Goal: Transaction & Acquisition: Purchase product/service

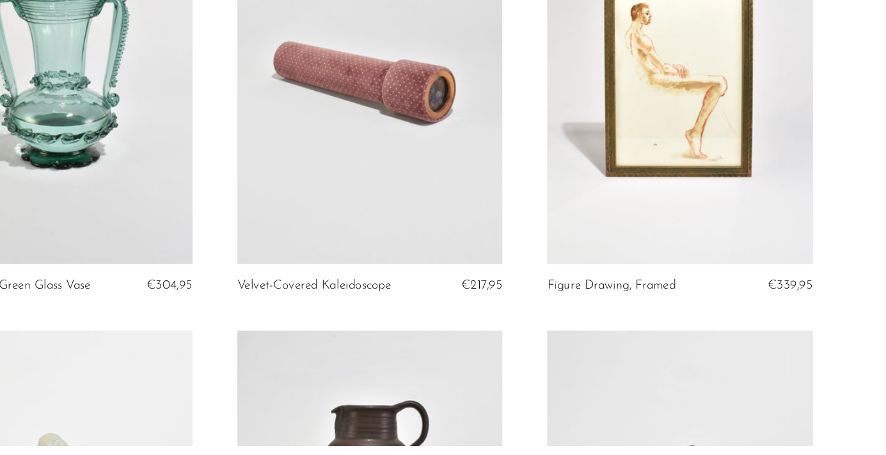
scroll to position [136, 0]
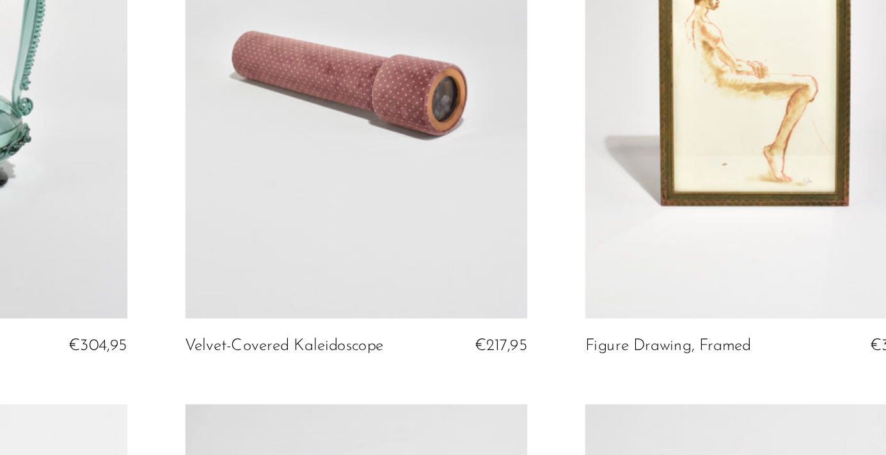
click at [445, 139] on link at bounding box center [443, 140] width 227 height 319
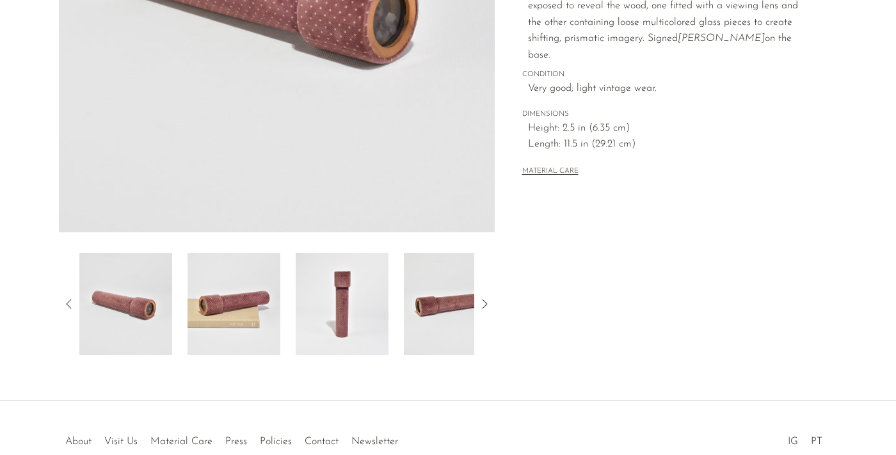
scroll to position [310, 0]
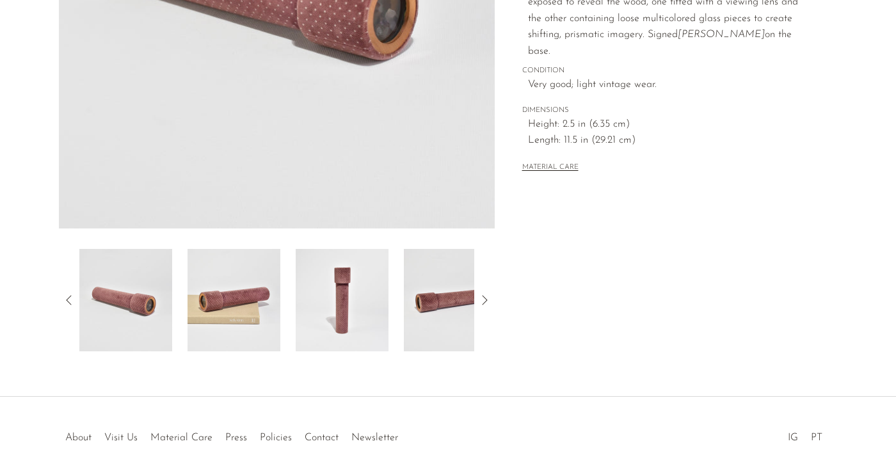
click at [232, 312] on img at bounding box center [234, 300] width 93 height 102
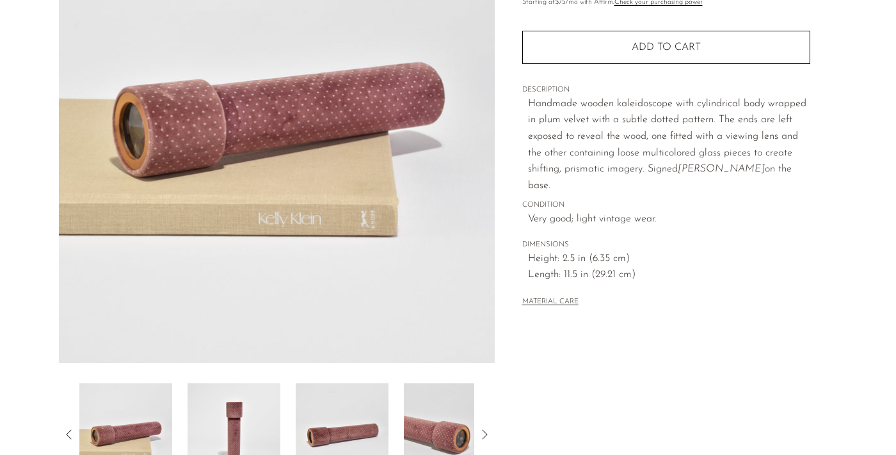
scroll to position [174, 0]
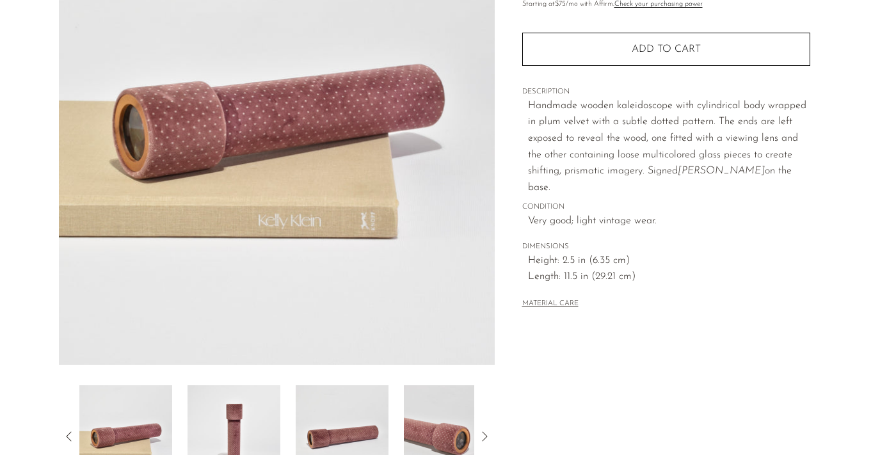
click at [229, 419] on img at bounding box center [234, 436] width 93 height 102
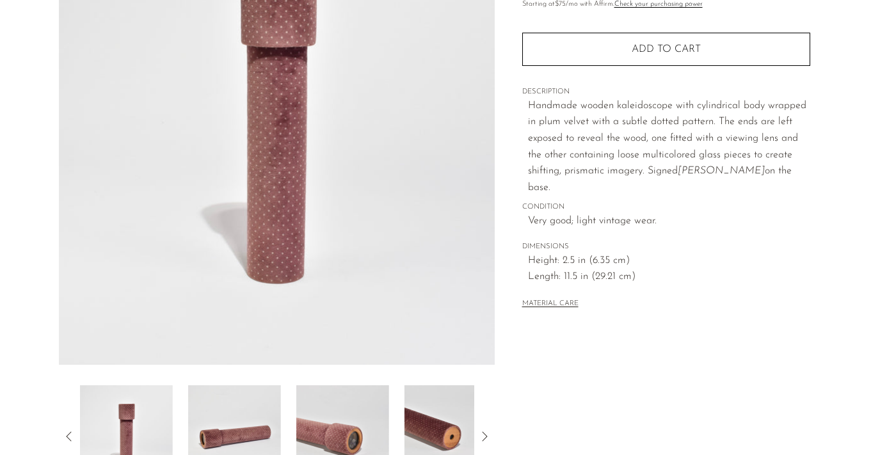
click at [256, 419] on img at bounding box center [234, 436] width 93 height 102
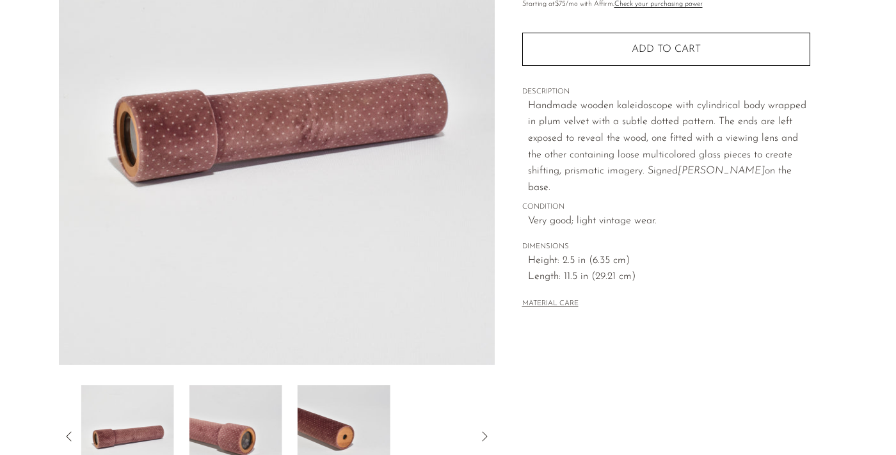
click at [284, 415] on div at bounding box center [276, 436] width 395 height 102
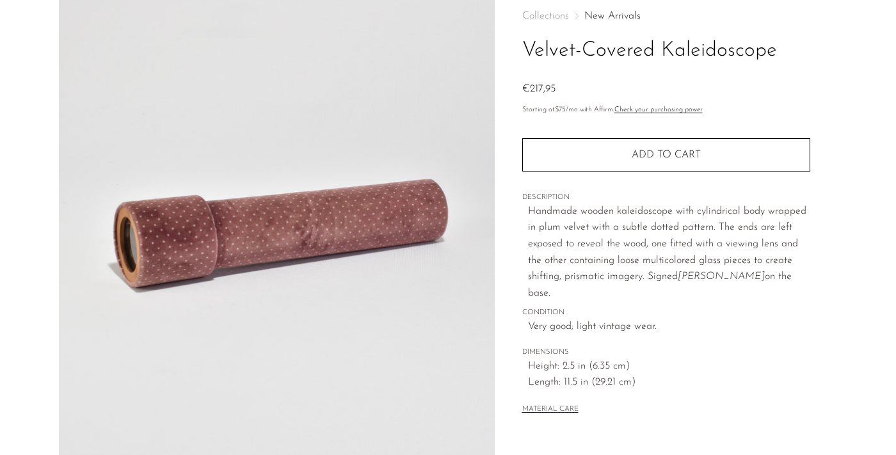
scroll to position [65, 0]
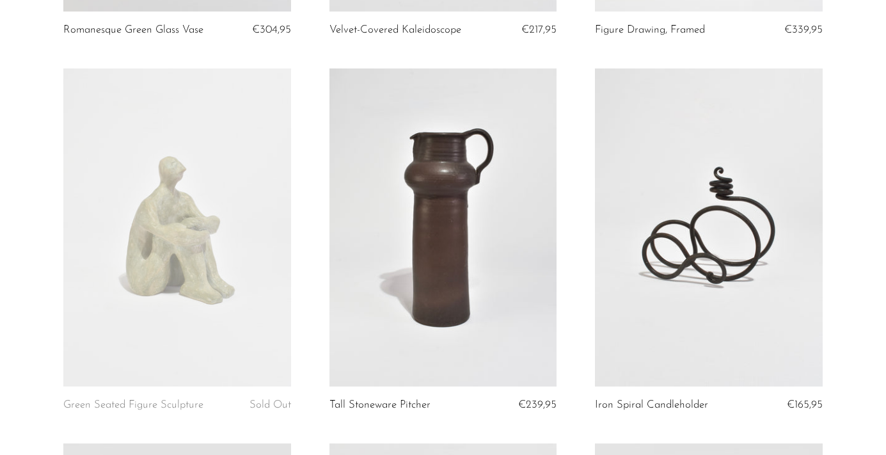
scroll to position [414, 0]
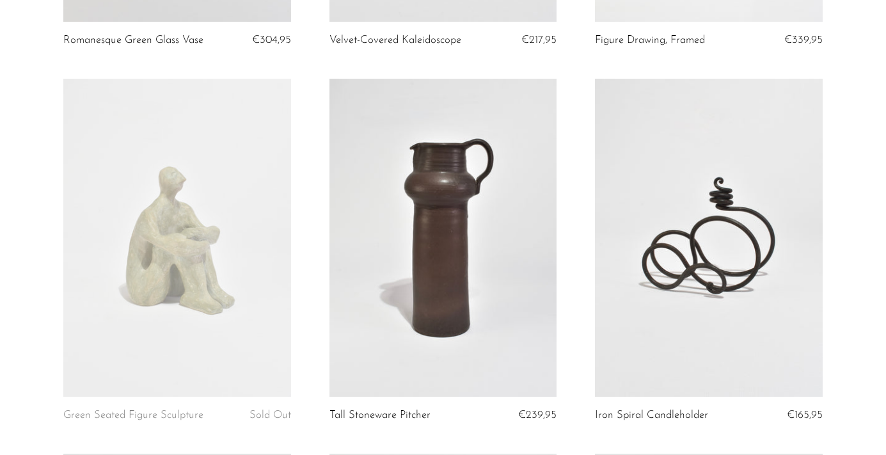
click at [148, 204] on link at bounding box center [176, 238] width 227 height 319
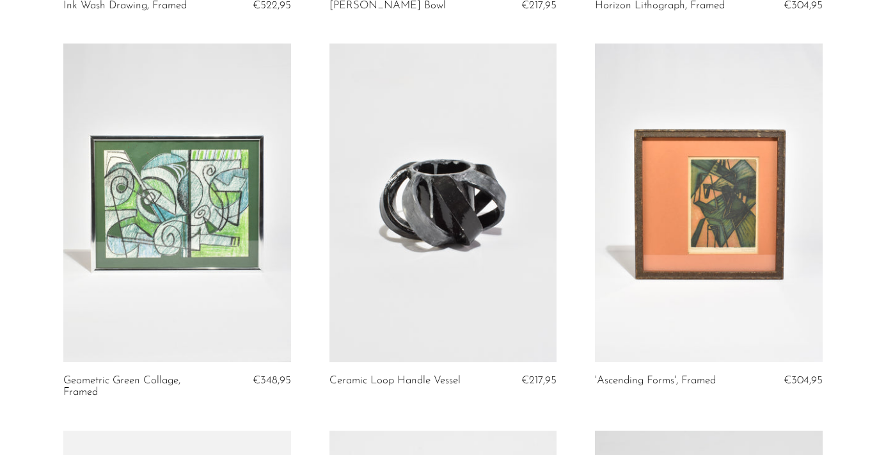
scroll to position [1200, 0]
click at [183, 209] on link at bounding box center [176, 202] width 227 height 319
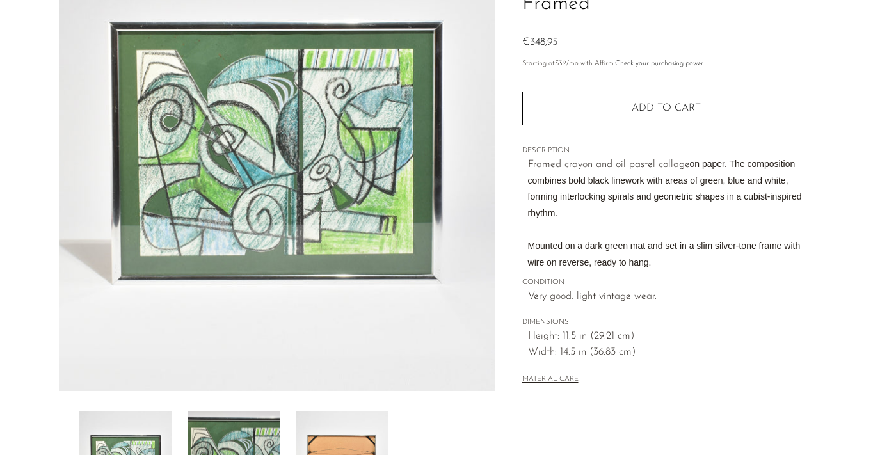
scroll to position [113, 0]
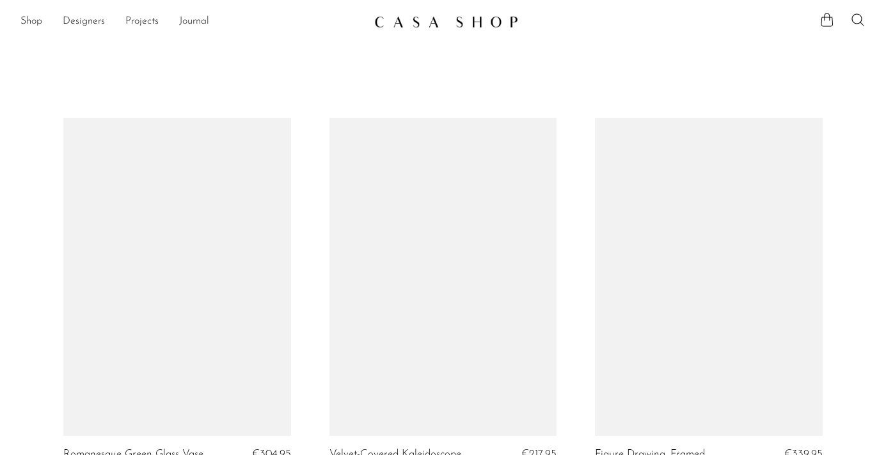
scroll to position [1200, 0]
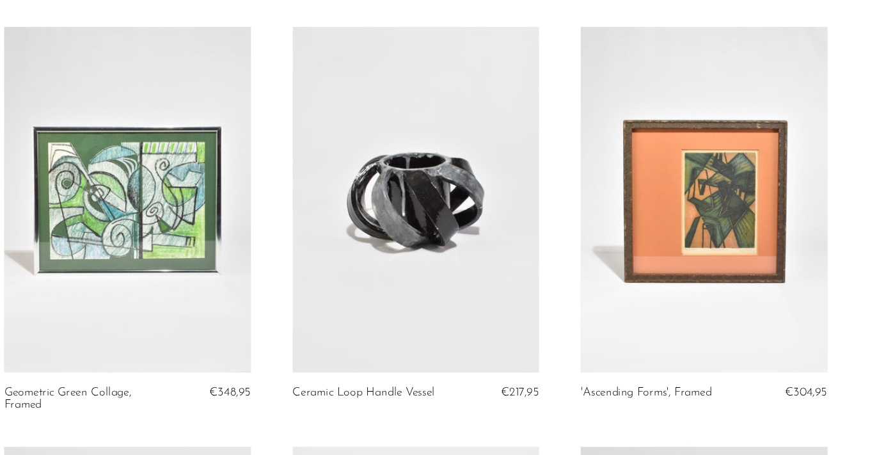
click at [724, 216] on link at bounding box center [708, 202] width 227 height 319
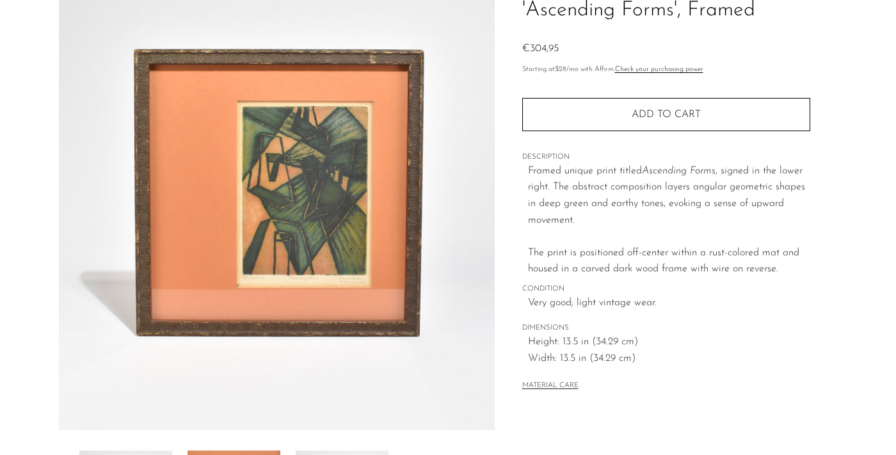
scroll to position [109, 0]
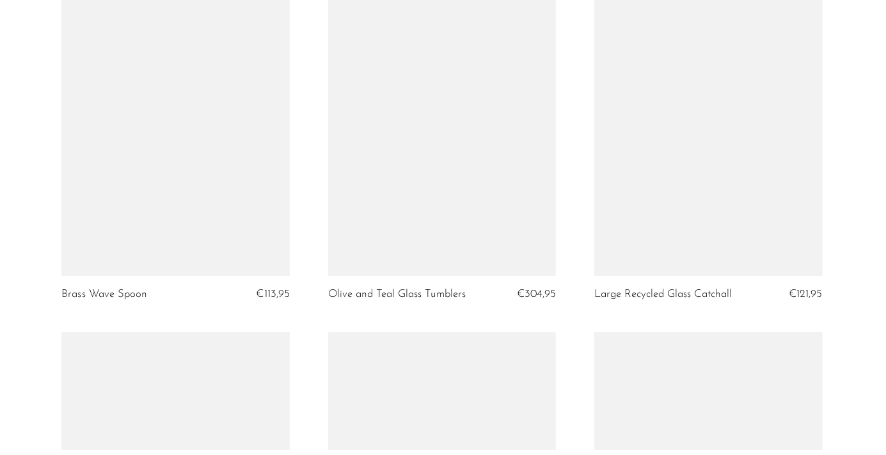
scroll to position [3566, 0]
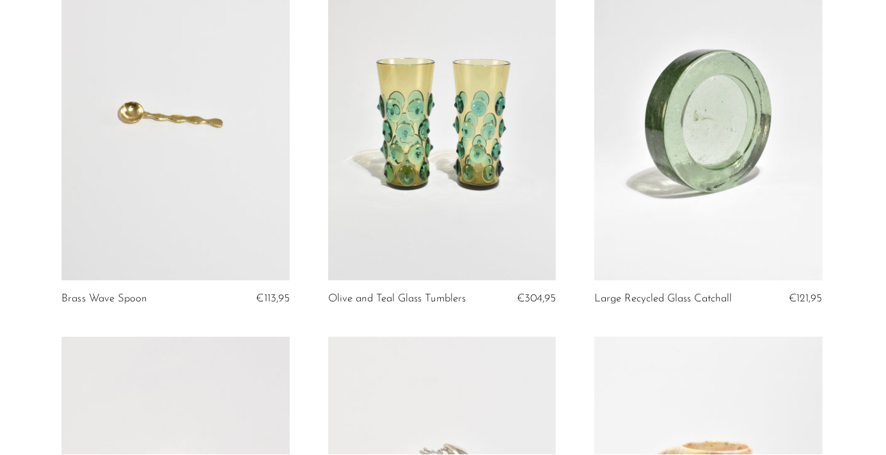
click at [473, 93] on link at bounding box center [443, 122] width 227 height 319
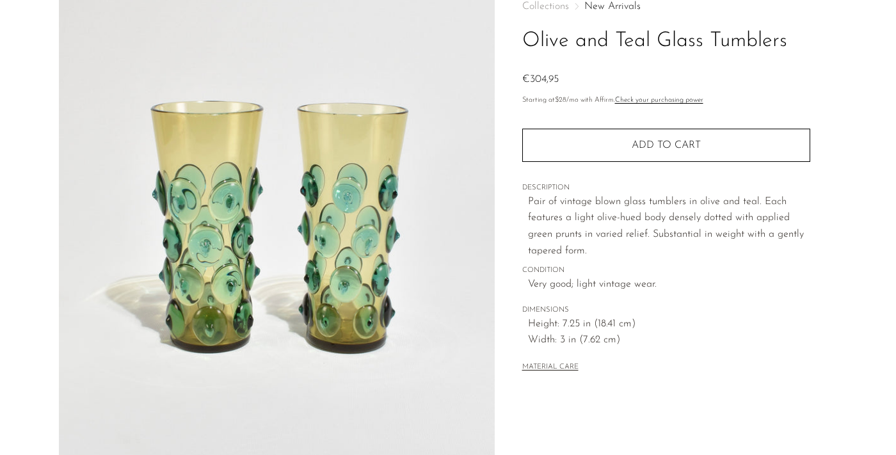
scroll to position [80, 0]
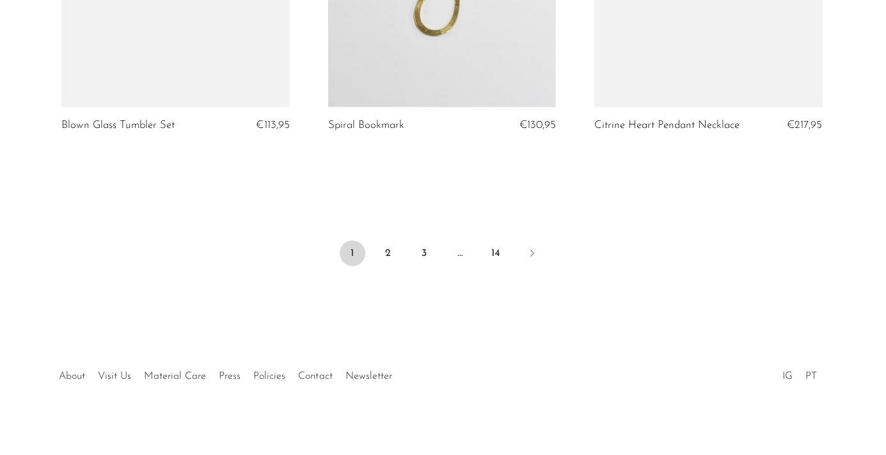
scroll to position [4485, 0]
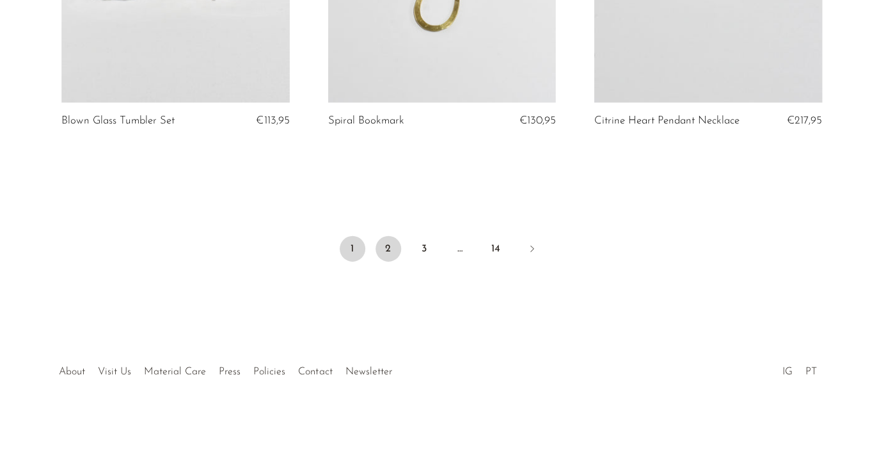
click at [394, 246] on link "2" at bounding box center [390, 259] width 26 height 26
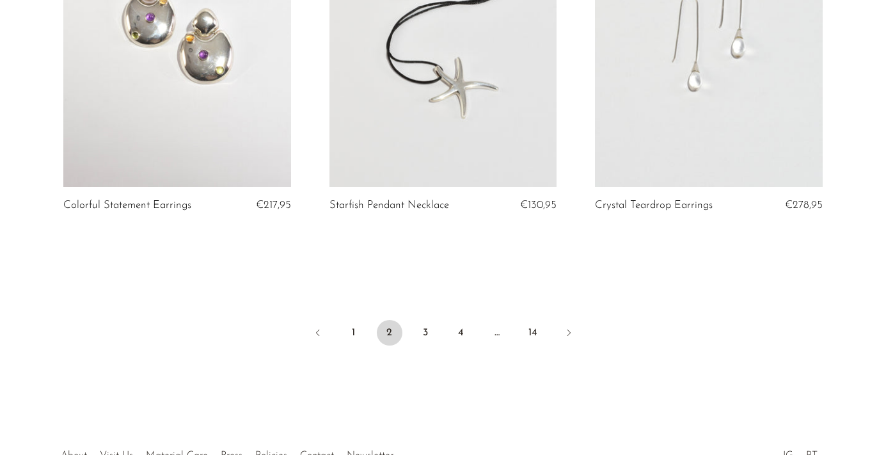
scroll to position [4509, 0]
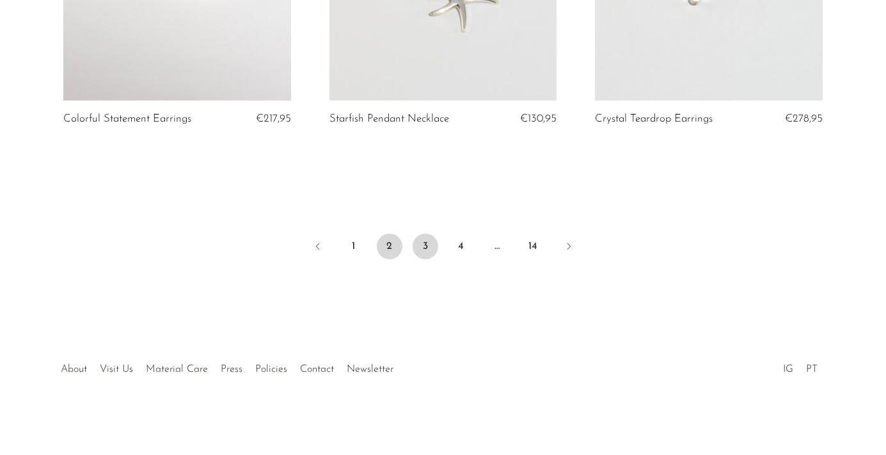
click at [426, 242] on link "3" at bounding box center [426, 247] width 26 height 26
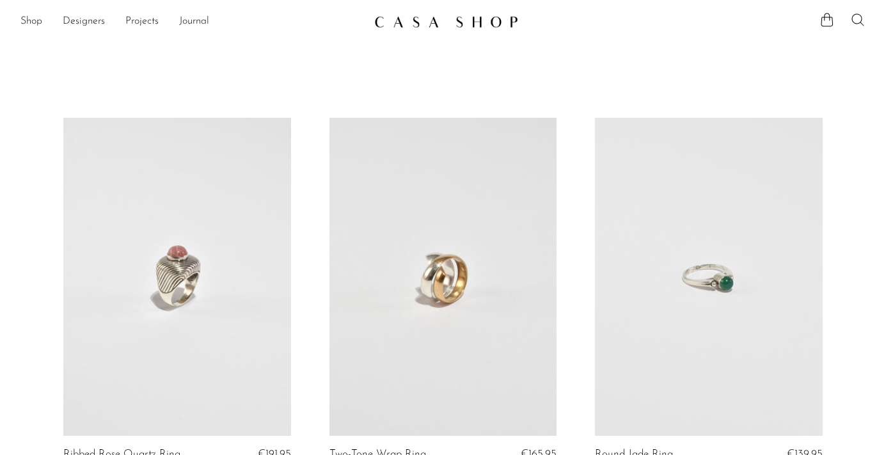
click at [860, 19] on icon at bounding box center [858, 19] width 15 height 15
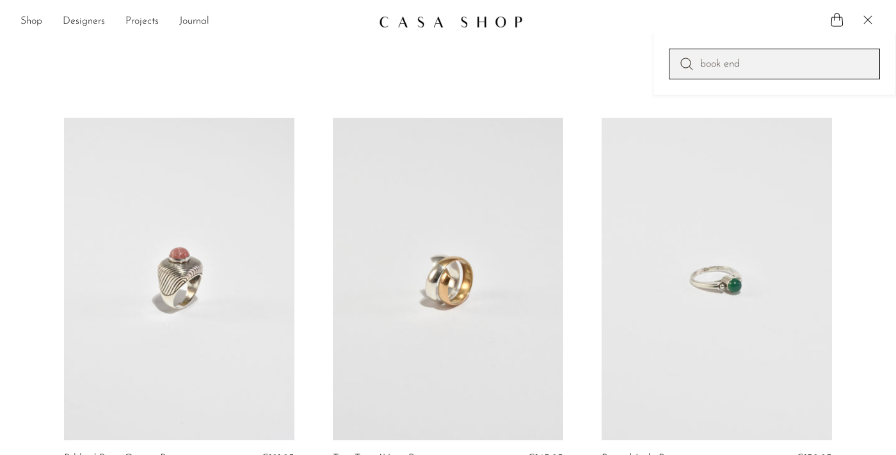
type input "book end"
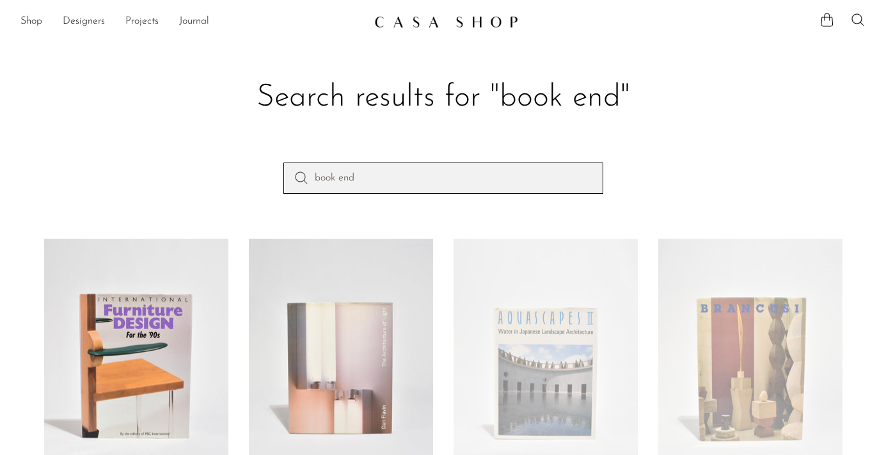
click at [379, 177] on input "book end" at bounding box center [444, 178] width 320 height 31
type input "book ends"
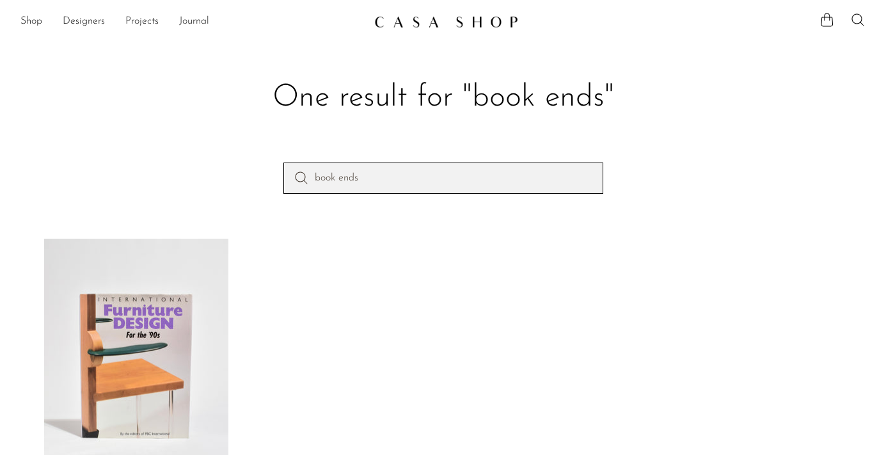
click at [333, 178] on input "book ends" at bounding box center [444, 178] width 320 height 31
click at [375, 182] on input "books ends" at bounding box center [444, 178] width 320 height 31
type input "books end"
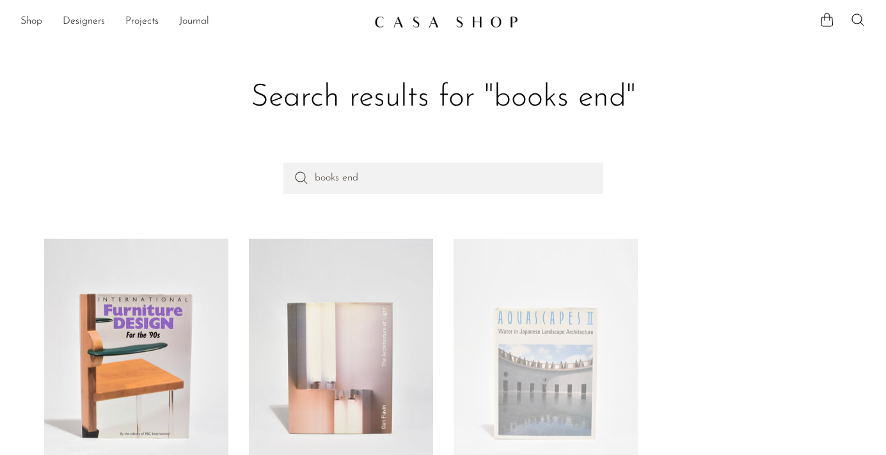
scroll to position [305, 0]
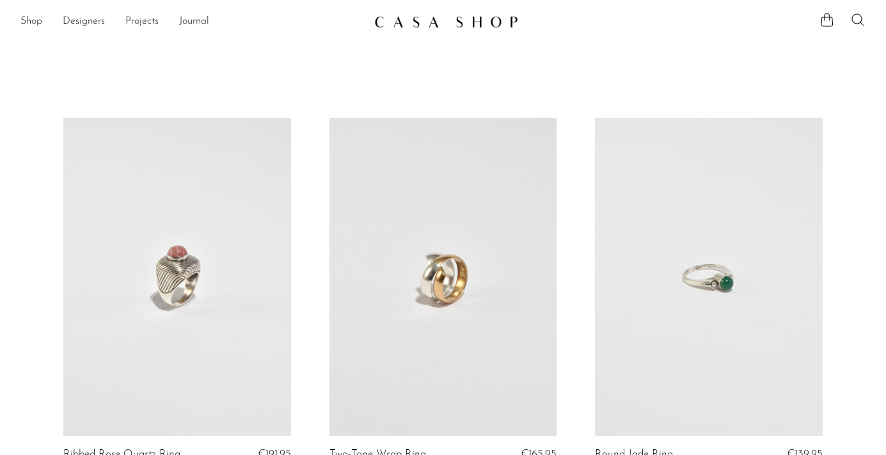
click at [864, 25] on icon at bounding box center [858, 19] width 15 height 15
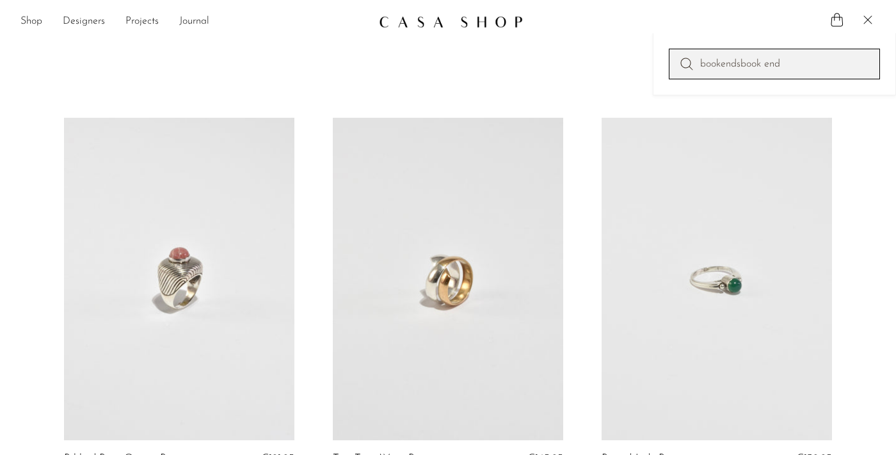
type input "bookendsbook end"
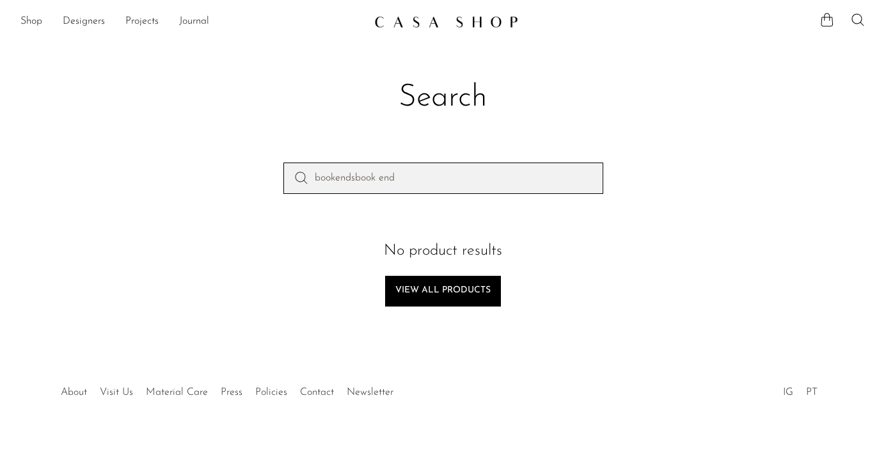
click at [417, 178] on input "bookendsbook end" at bounding box center [444, 178] width 320 height 31
type input "bookends"
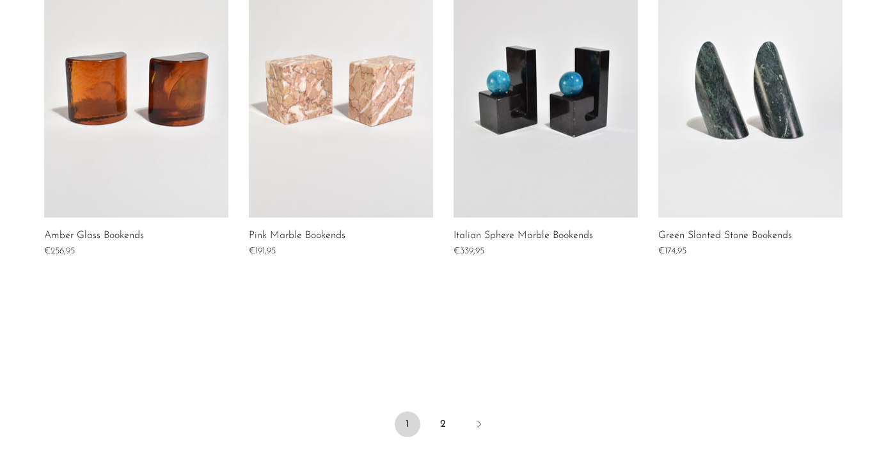
scroll to position [612, 0]
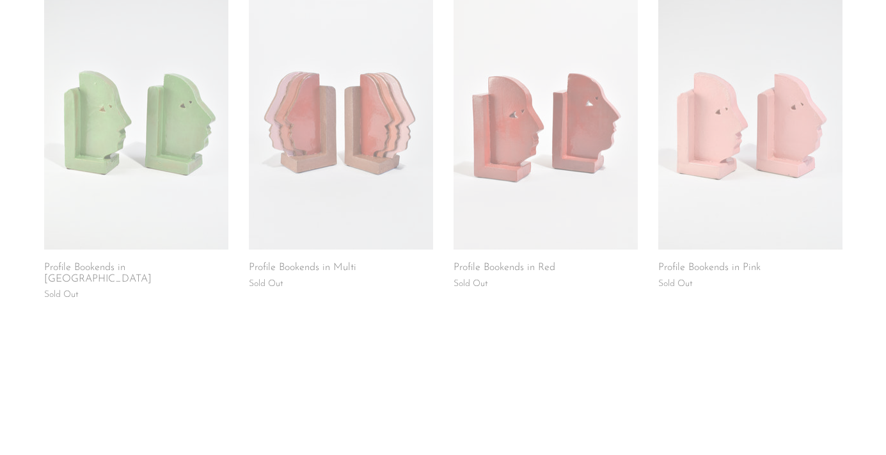
scroll to position [595, 0]
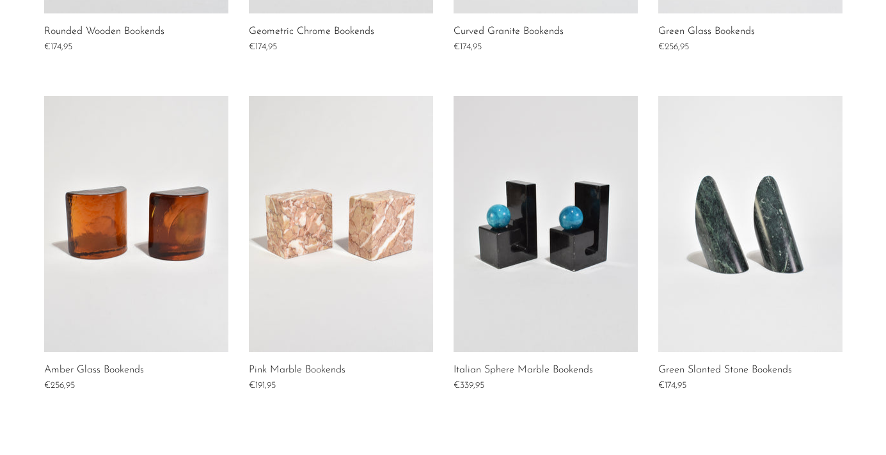
scroll to position [487, 0]
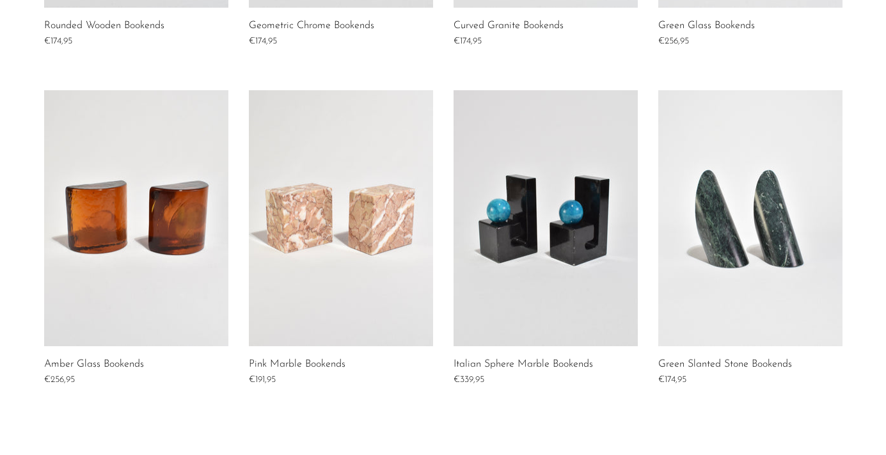
click at [342, 241] on link at bounding box center [341, 218] width 184 height 256
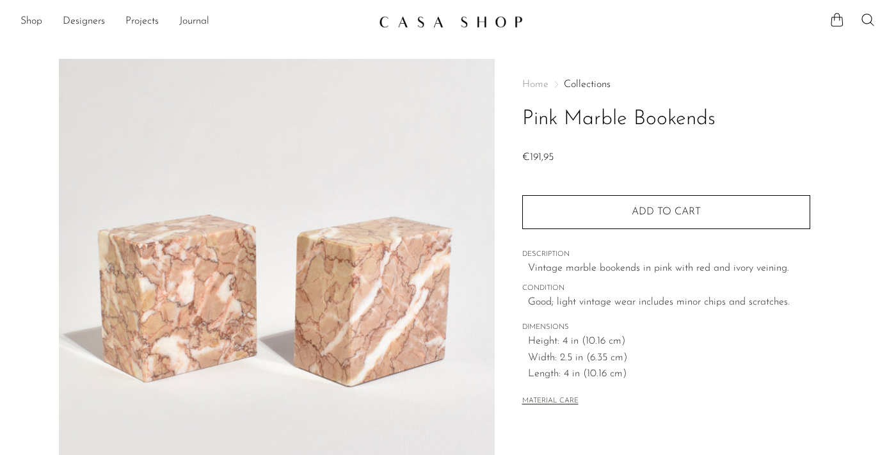
scroll to position [58, 0]
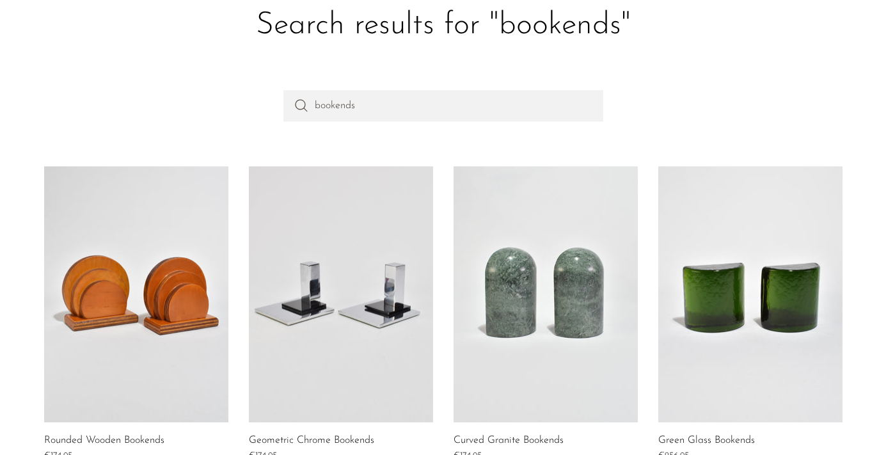
scroll to position [83, 0]
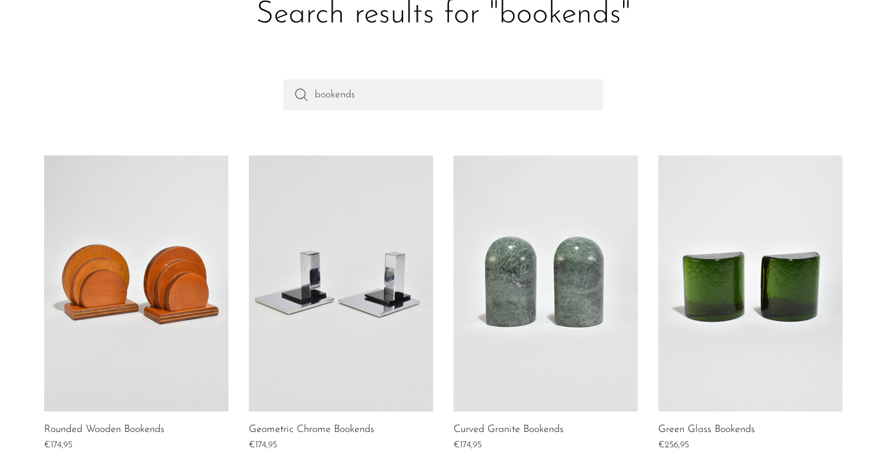
click at [762, 280] on link at bounding box center [751, 284] width 184 height 256
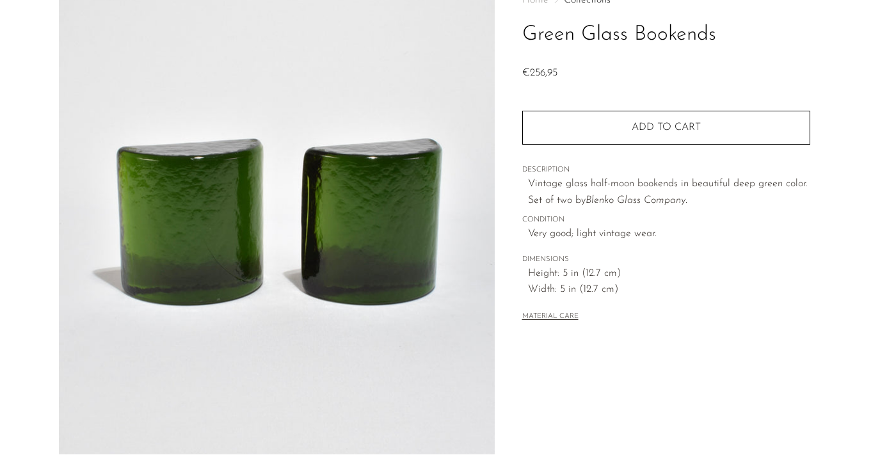
scroll to position [88, 0]
